Goal: Task Accomplishment & Management: Manage account settings

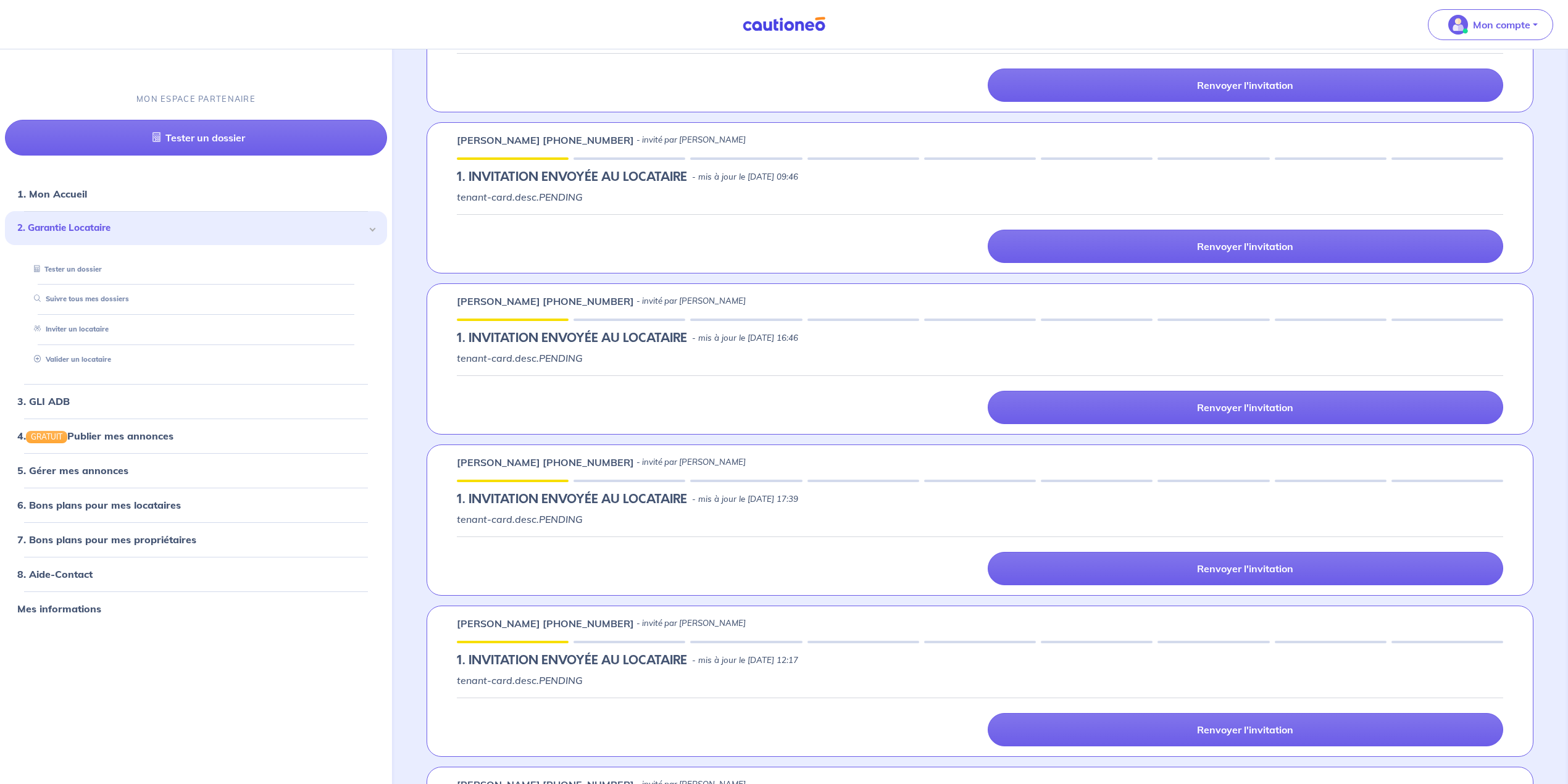
scroll to position [411, 0]
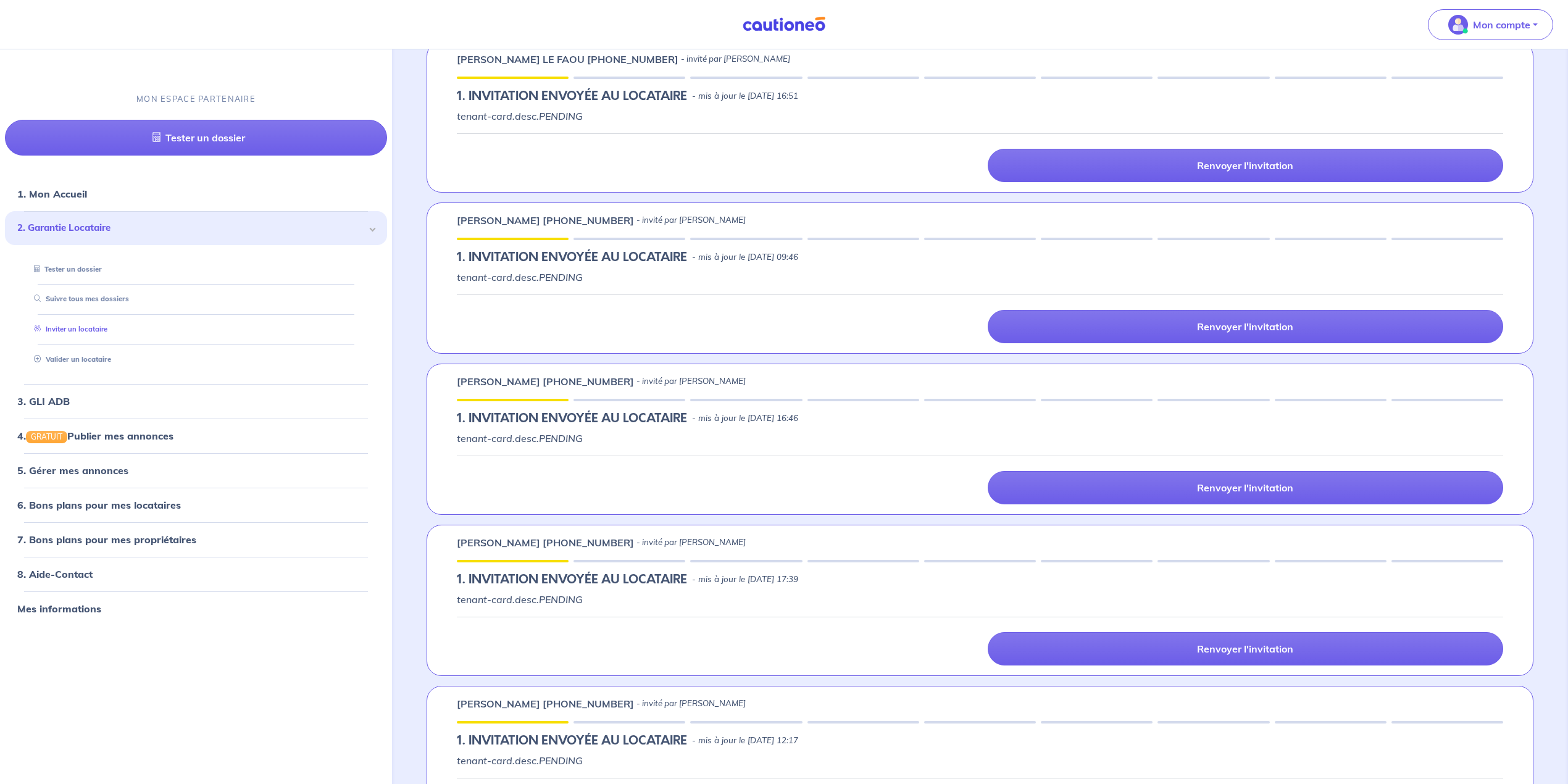
click at [88, 329] on link "Inviter un locataire" at bounding box center [67, 329] width 78 height 9
select select "FR"
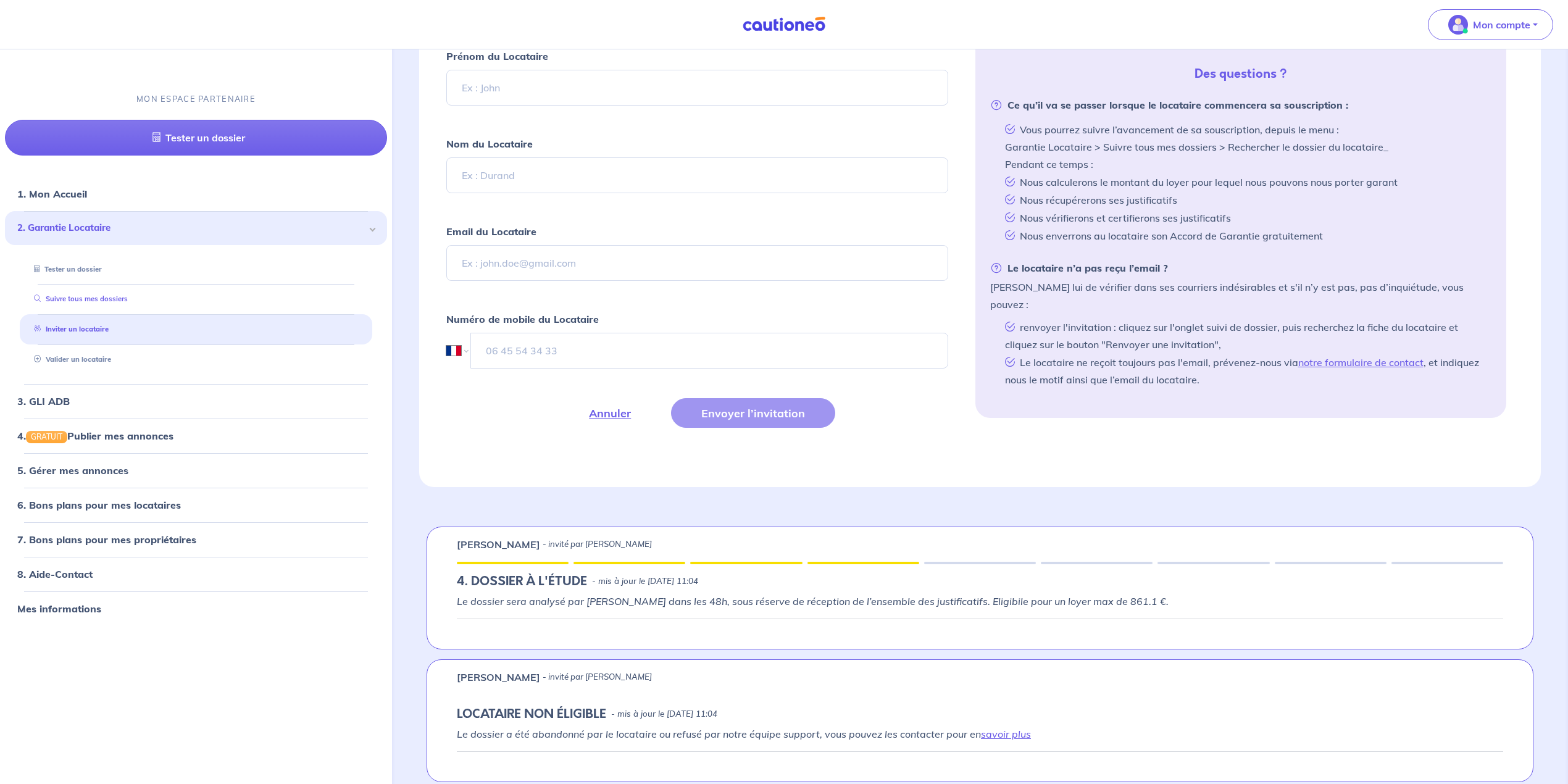
click at [73, 302] on link "Suivre tous mes dossiers" at bounding box center [78, 298] width 99 height 9
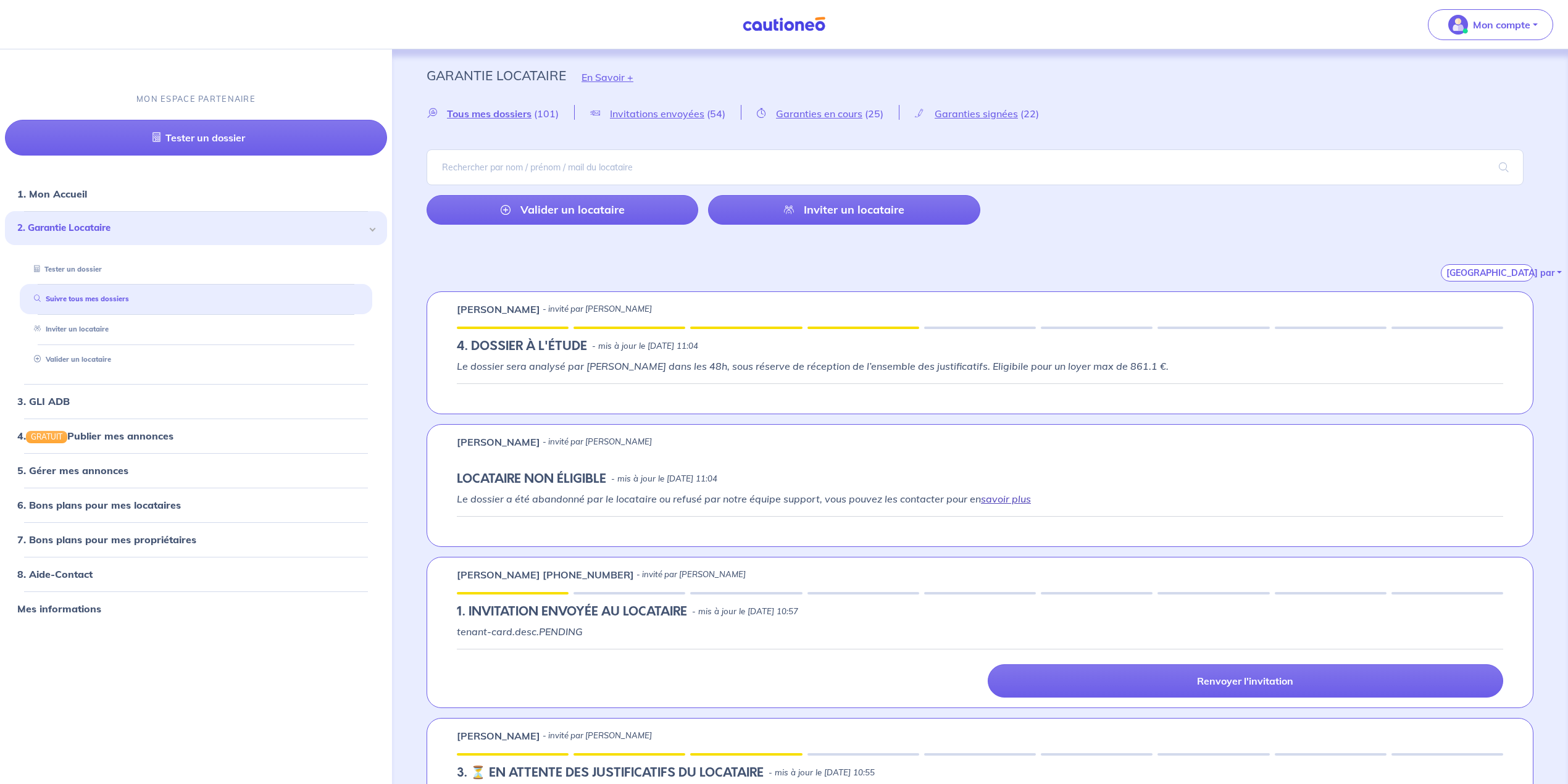
click at [1011, 504] on link "savoir plus" at bounding box center [1005, 499] width 50 height 13
